Goal: Information Seeking & Learning: Learn about a topic

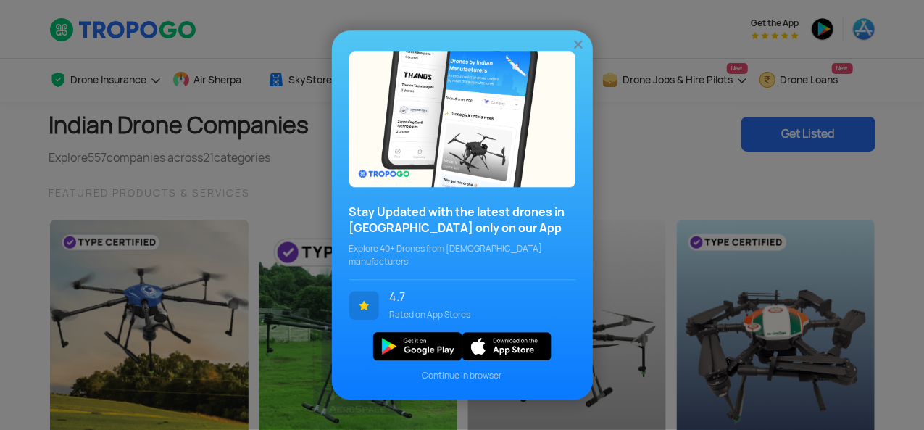
click at [575, 51] on img at bounding box center [578, 44] width 14 height 14
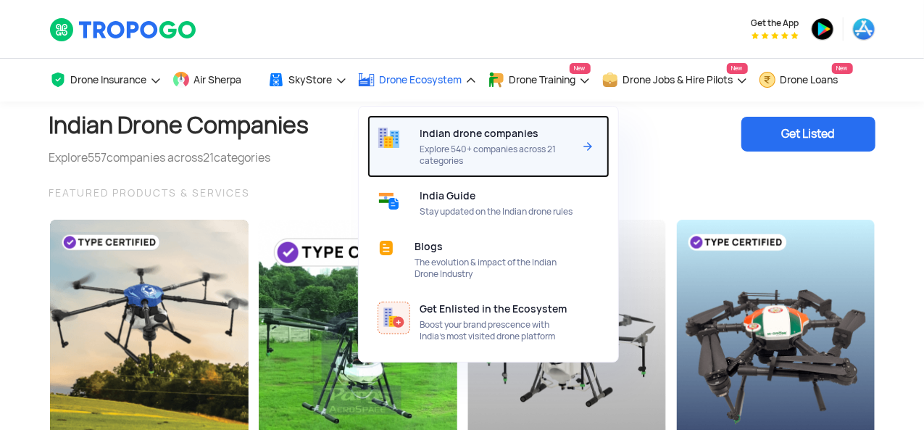
click at [460, 139] on div "Indian drone companies Explore 540+ companies across 21 categories" at bounding box center [499, 146] width 159 height 62
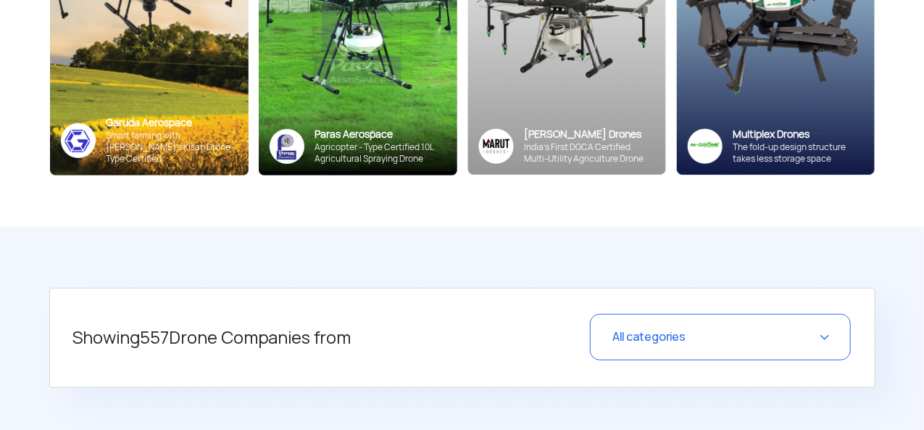
scroll to position [511, 0]
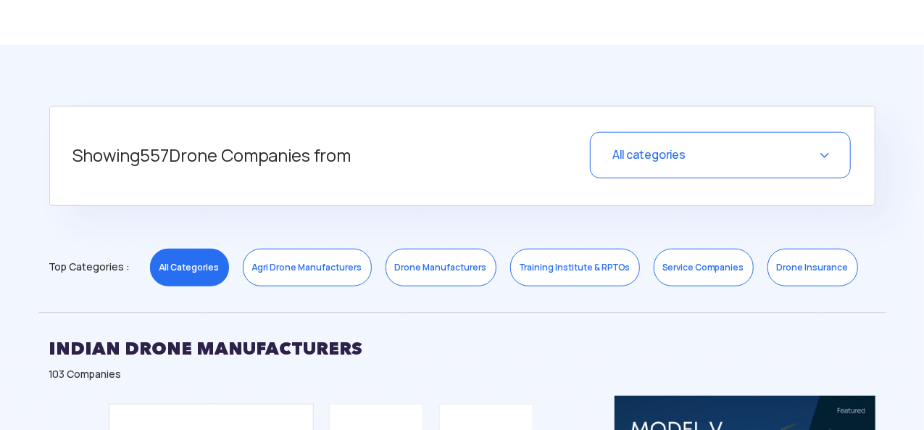
click at [286, 271] on link "Agri Drone Manufacturers" at bounding box center [307, 268] width 129 height 38
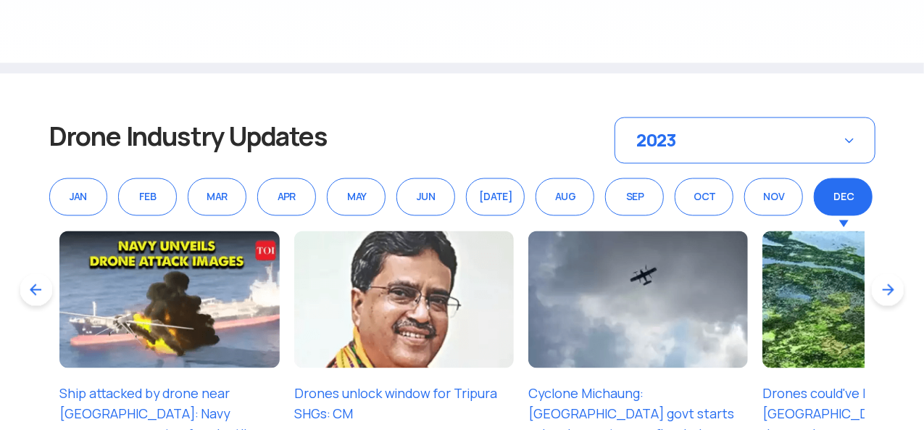
scroll to position [944, 0]
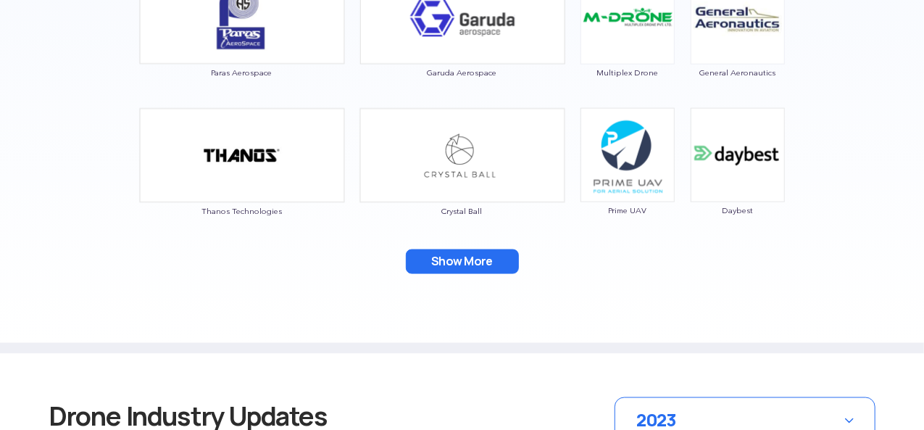
click at [444, 259] on button "Show More" at bounding box center [462, 261] width 113 height 25
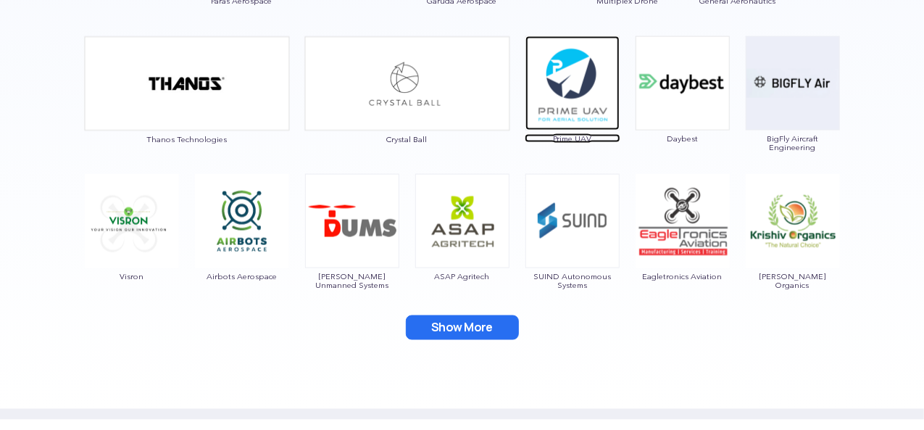
scroll to position [1017, 0]
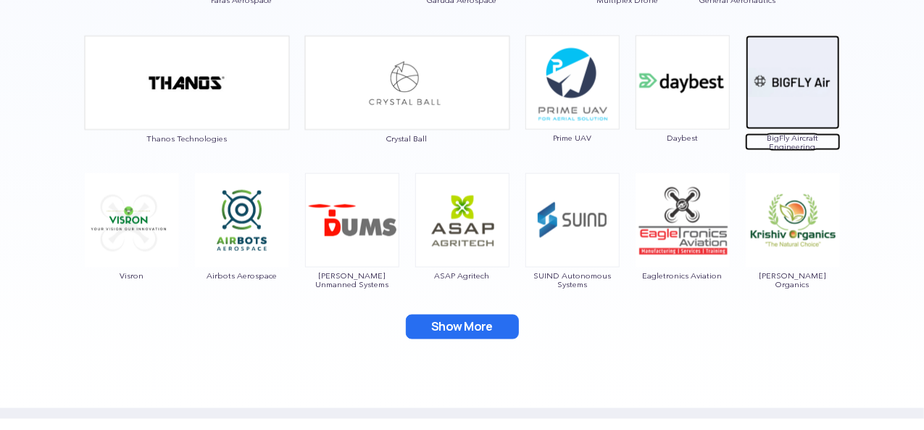
click at [796, 137] on span "BigFly Aircraft Engineering" at bounding box center [793, 141] width 96 height 17
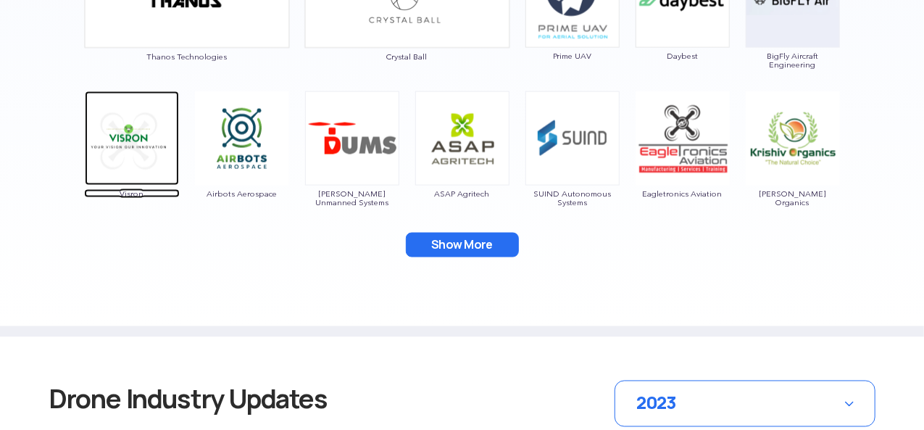
scroll to position [1105, 0]
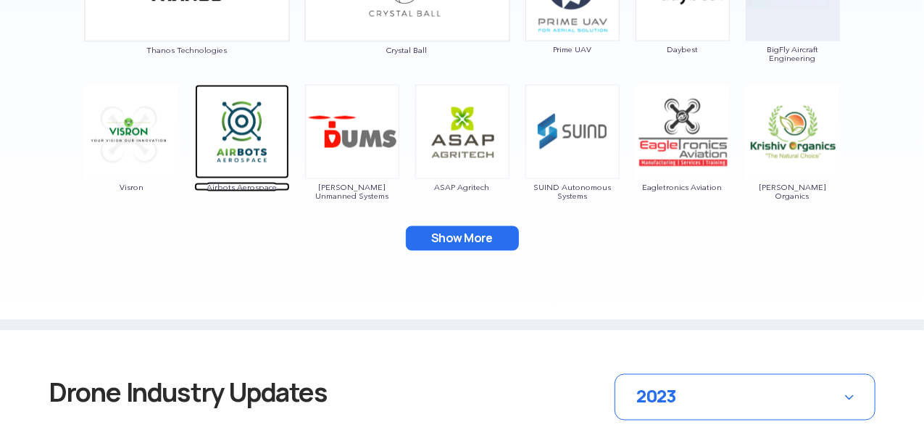
click at [225, 183] on span "Airbots Aerospace" at bounding box center [242, 187] width 96 height 9
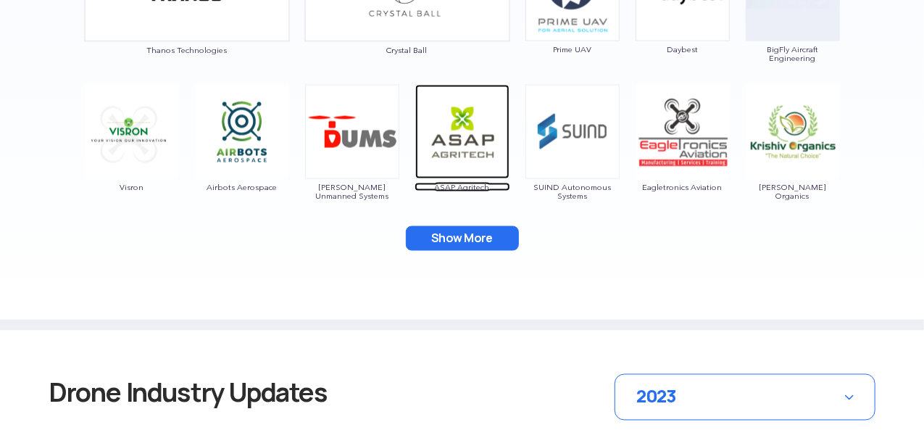
click at [454, 168] on img at bounding box center [462, 132] width 94 height 94
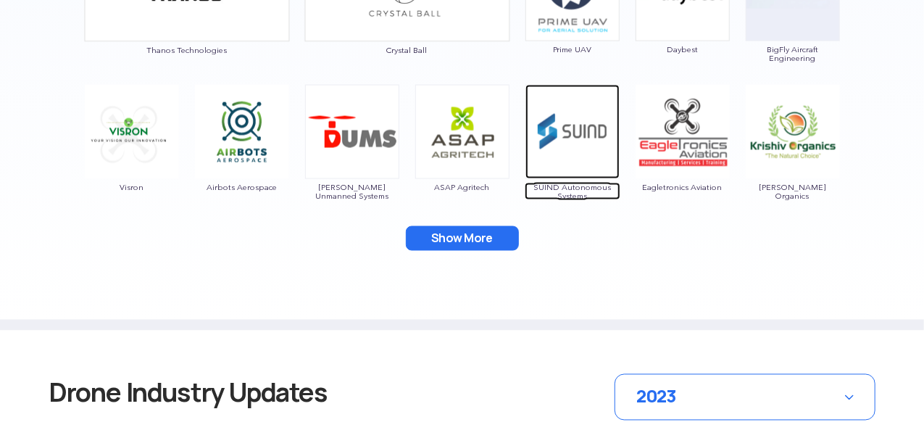
click at [568, 151] on img at bounding box center [572, 132] width 94 height 94
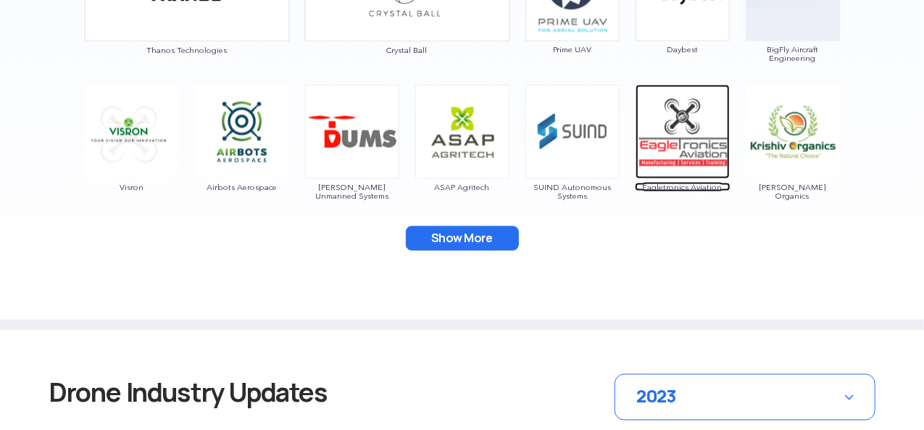
click at [694, 186] on span "Eagletronics Aviation" at bounding box center [683, 187] width 96 height 9
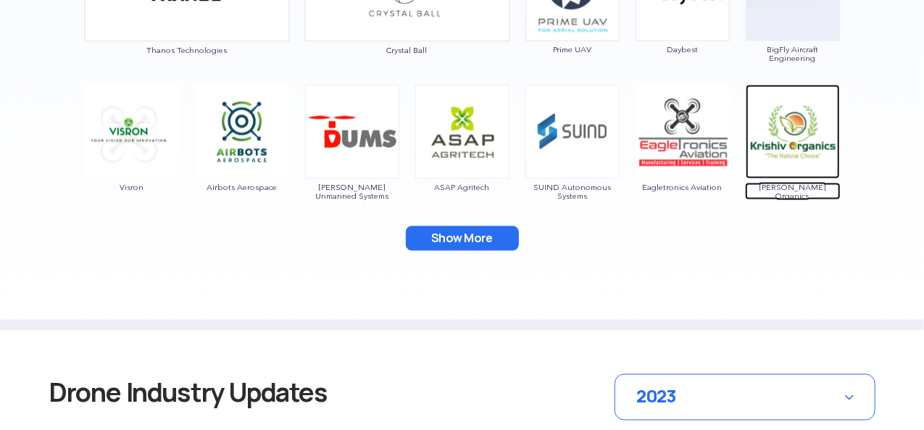
click at [807, 186] on span "[PERSON_NAME] Organics" at bounding box center [793, 191] width 96 height 17
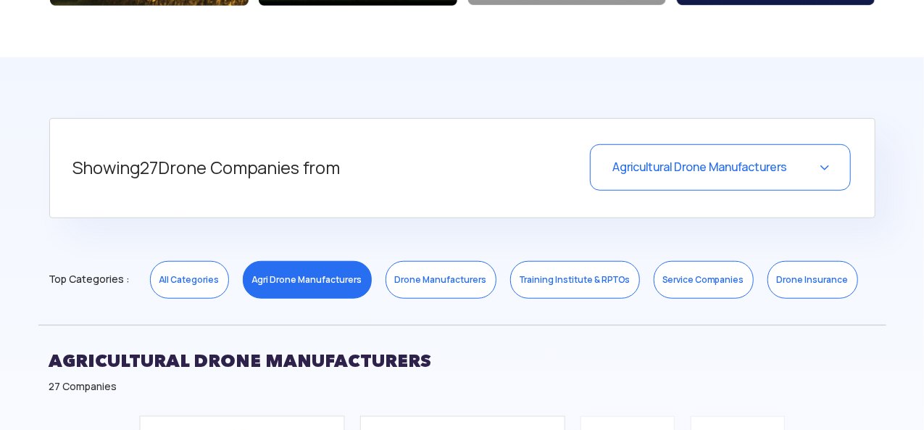
scroll to position [499, 0]
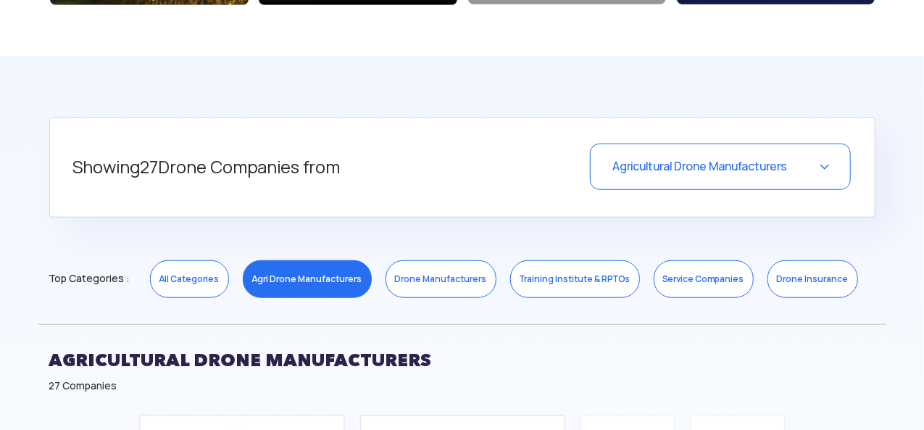
click at [439, 284] on link "Drone Manufacturers" at bounding box center [441, 279] width 111 height 38
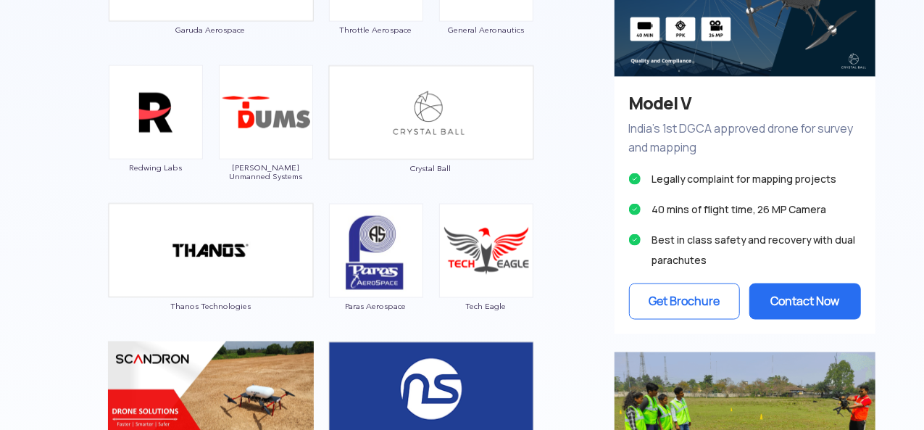
scroll to position [989, 0]
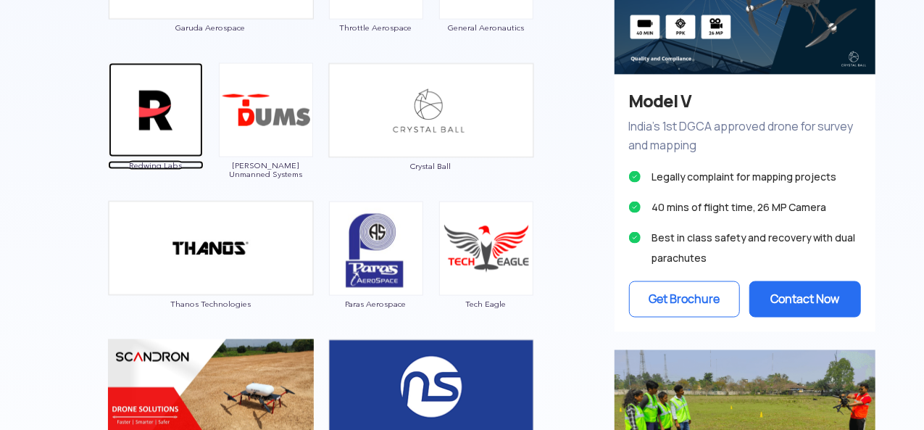
click at [144, 145] on img at bounding box center [156, 110] width 94 height 94
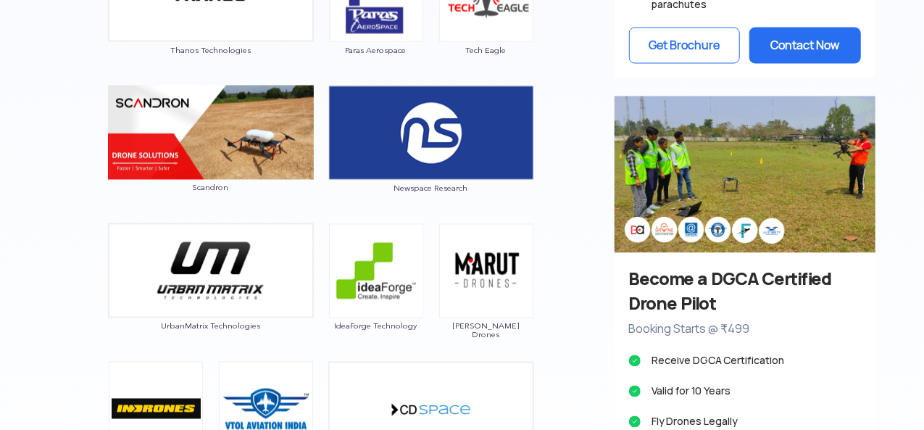
scroll to position [1244, 0]
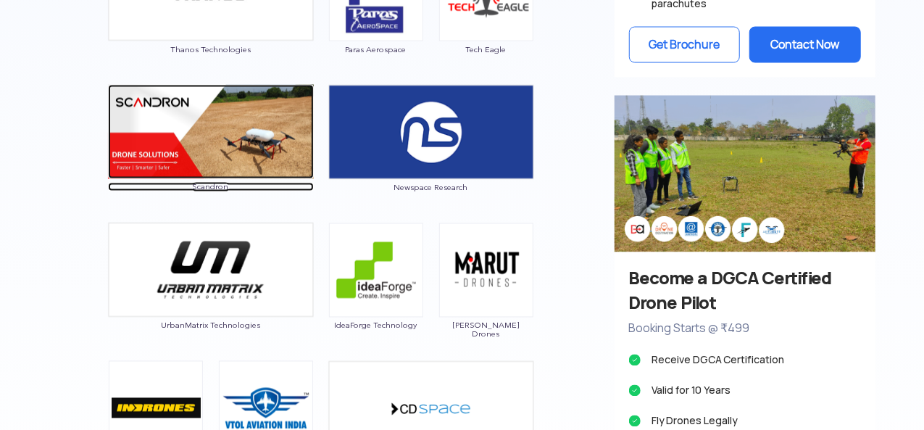
click at [274, 165] on img at bounding box center [211, 132] width 206 height 94
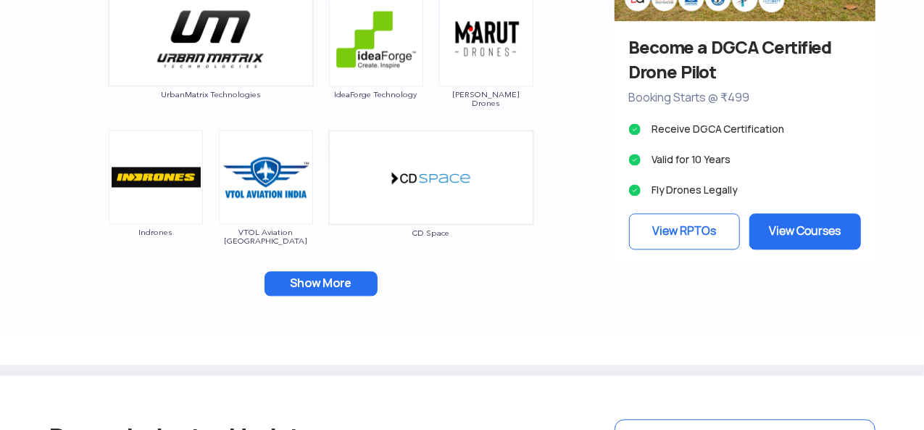
scroll to position [1480, 0]
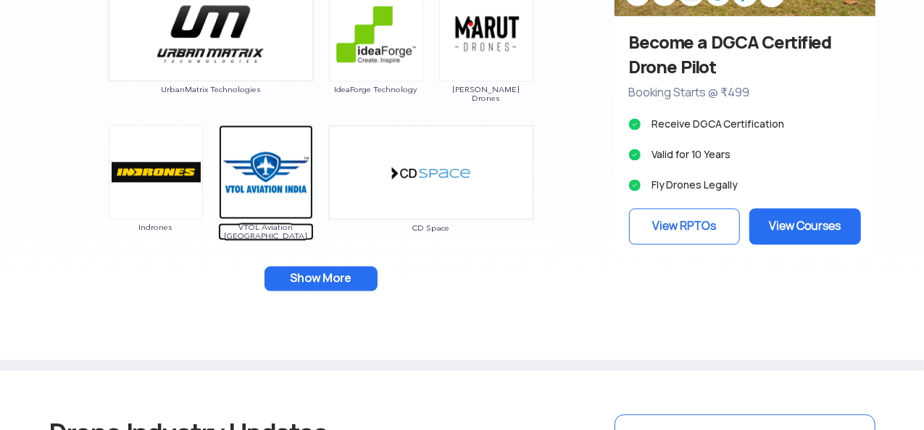
click at [248, 213] on img at bounding box center [266, 172] width 94 height 94
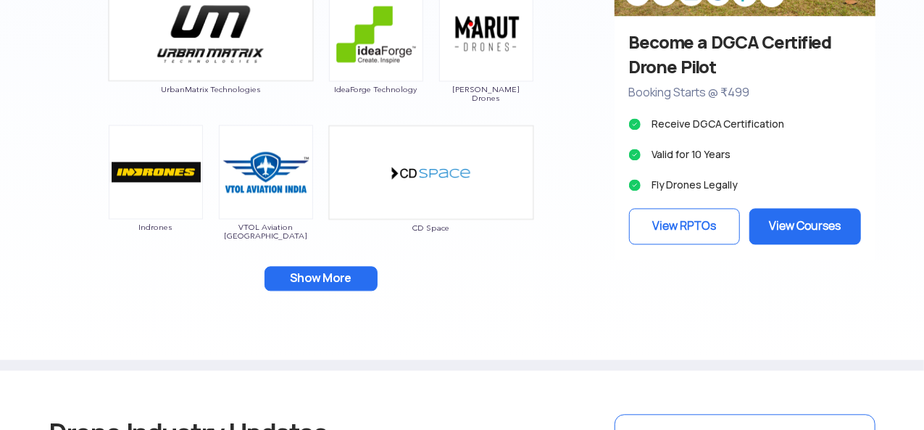
click at [352, 285] on button "Show More" at bounding box center [321, 278] width 113 height 25
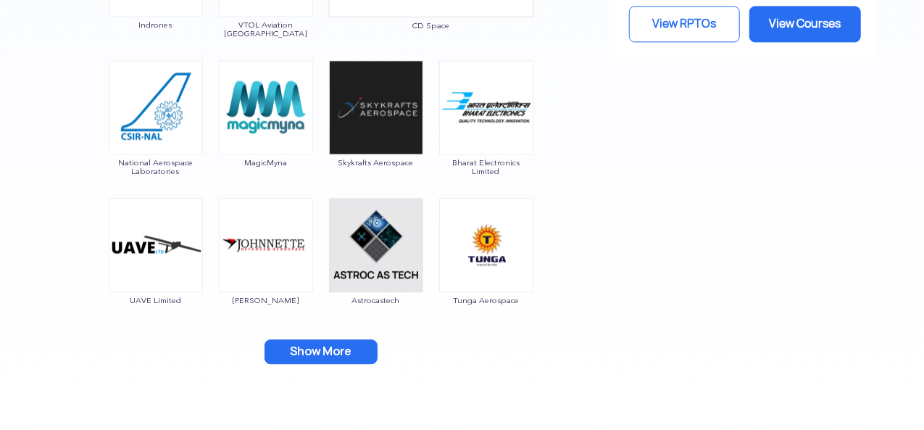
scroll to position [1684, 0]
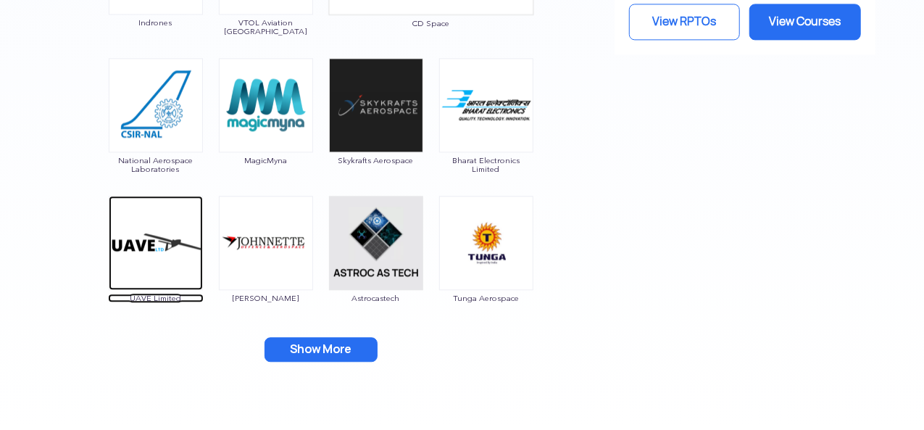
click at [158, 279] on img at bounding box center [156, 243] width 94 height 94
